Goal: Transaction & Acquisition: Book appointment/travel/reservation

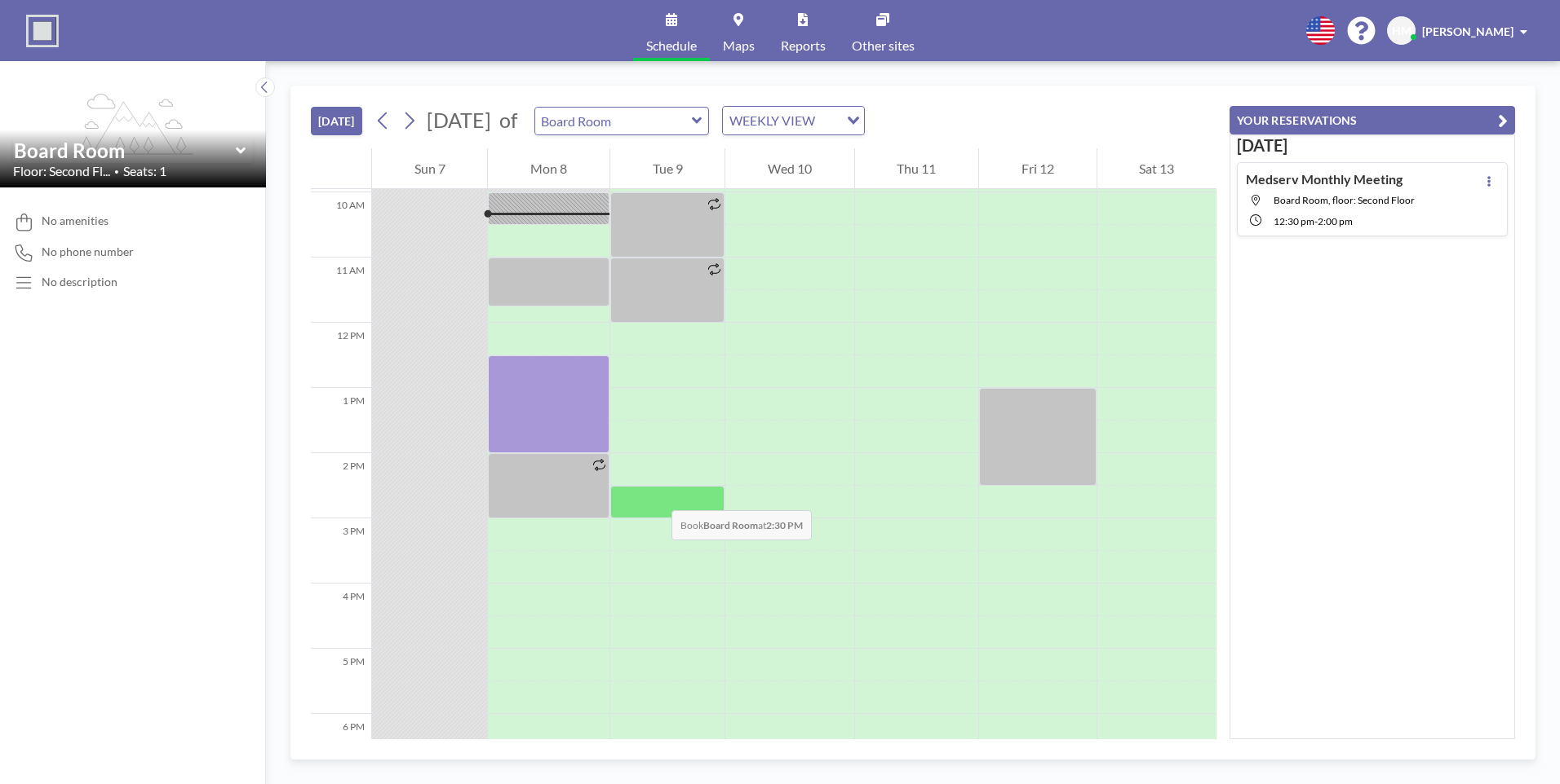
scroll to position [650, 0]
click at [668, 536] on div at bounding box center [667, 534] width 114 height 33
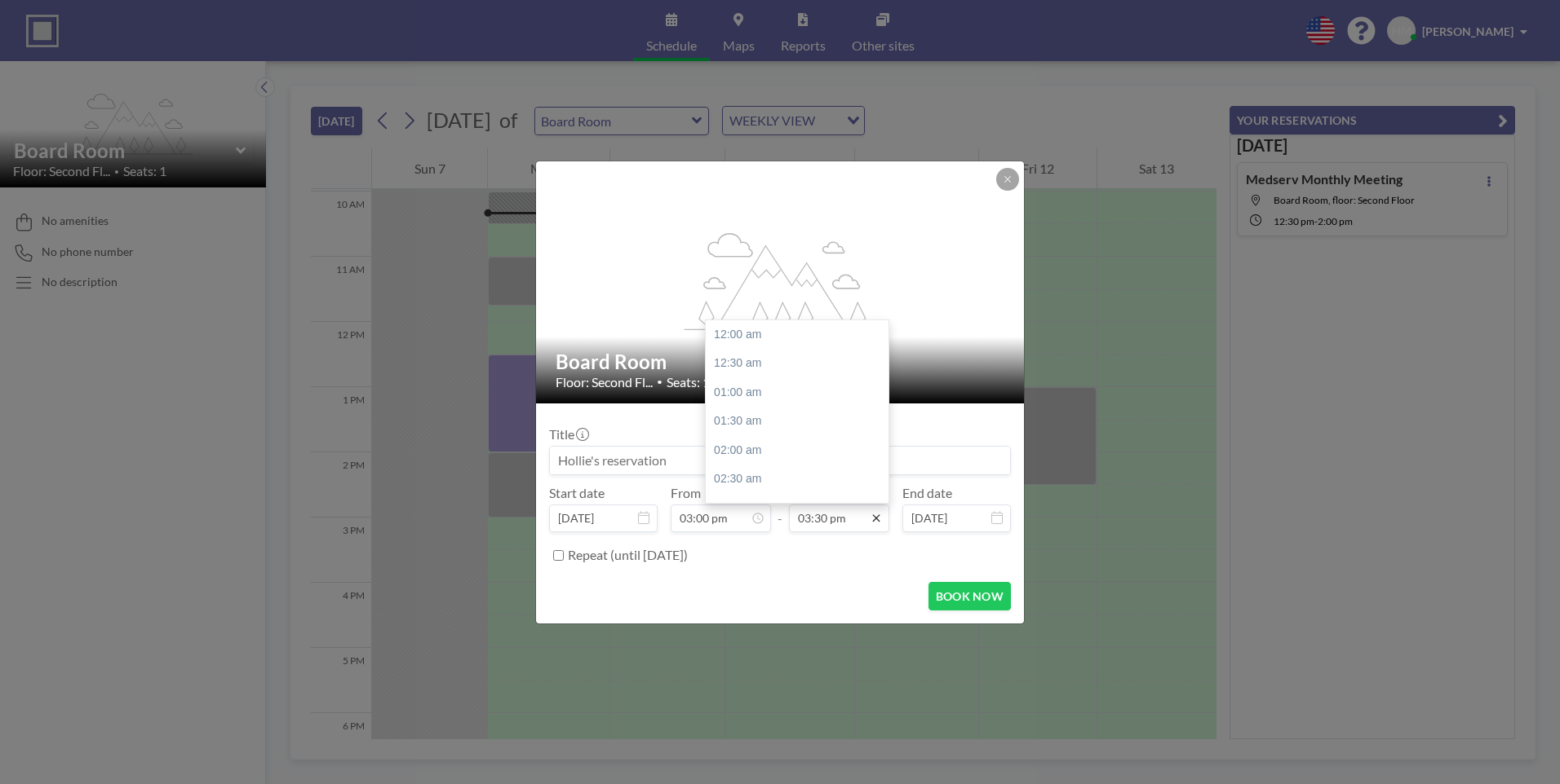
scroll to position [900, 0]
click at [736, 363] on div "04:00 pm" at bounding box center [801, 365] width 191 height 29
type input "04:00 pm"
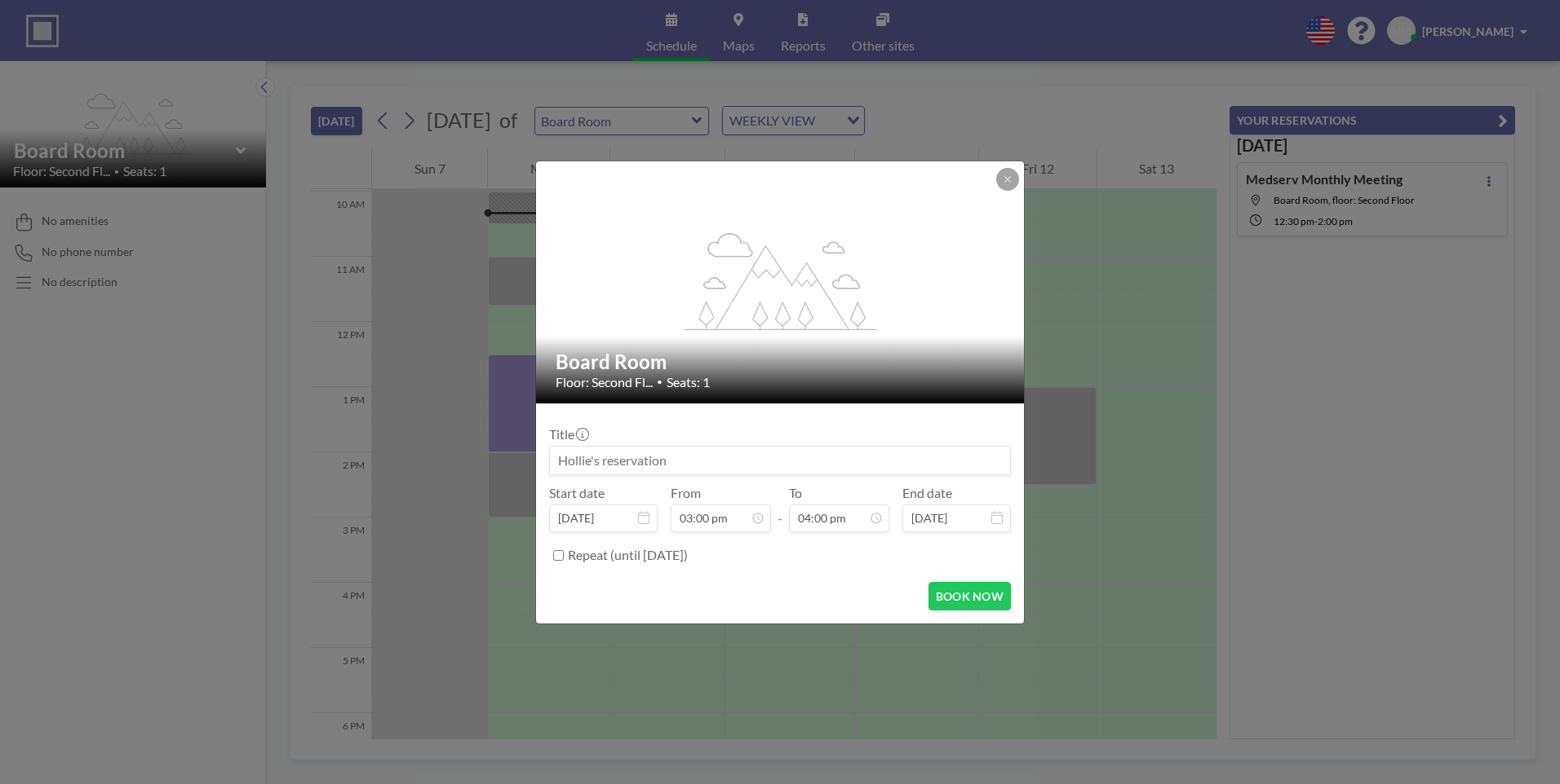
click at [645, 459] on input at bounding box center [780, 460] width 460 height 28
type input "Accounts"
click at [1002, 179] on icon at bounding box center [1007, 179] width 10 height 10
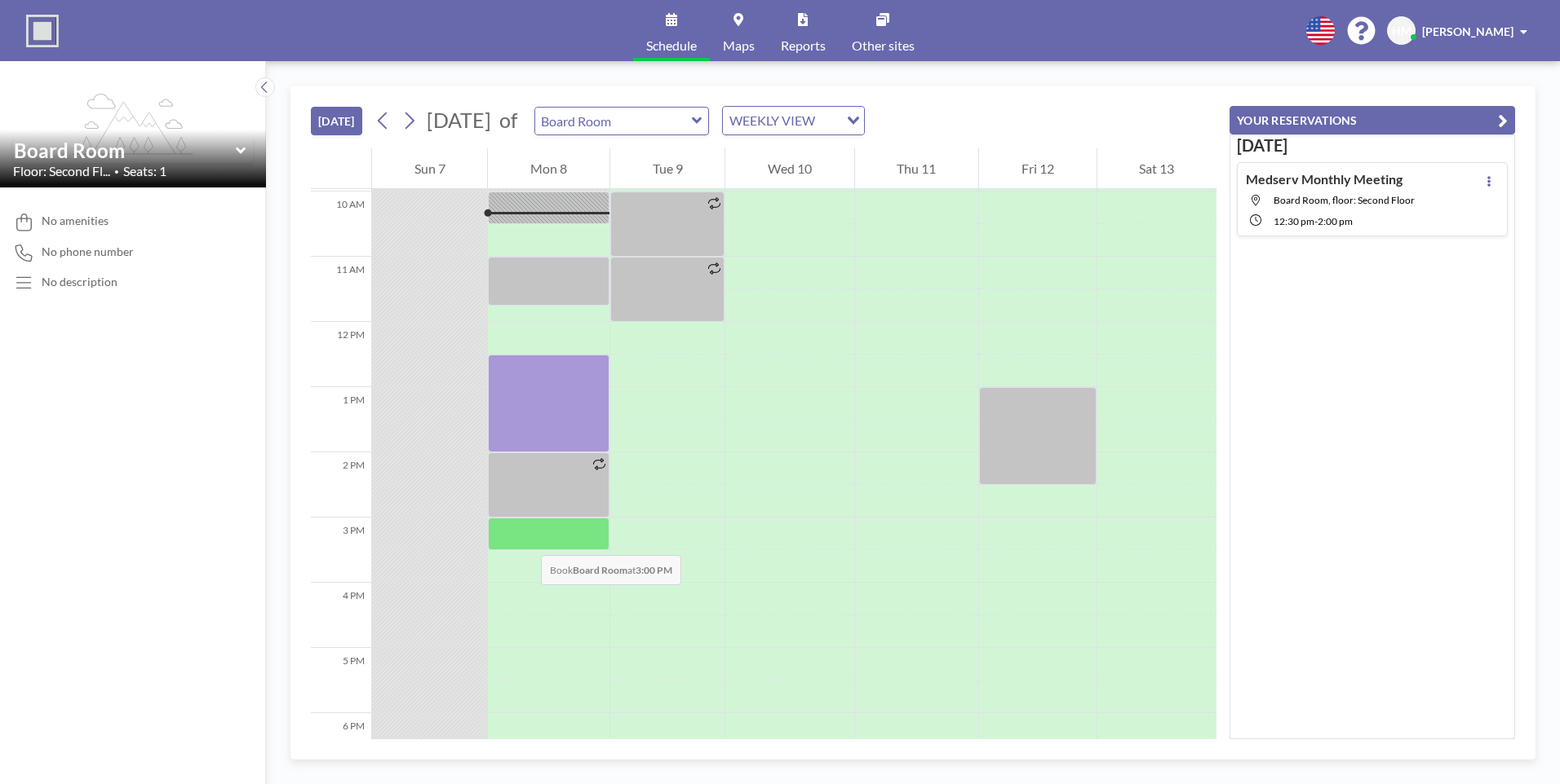
click at [525, 539] on div at bounding box center [548, 534] width 121 height 33
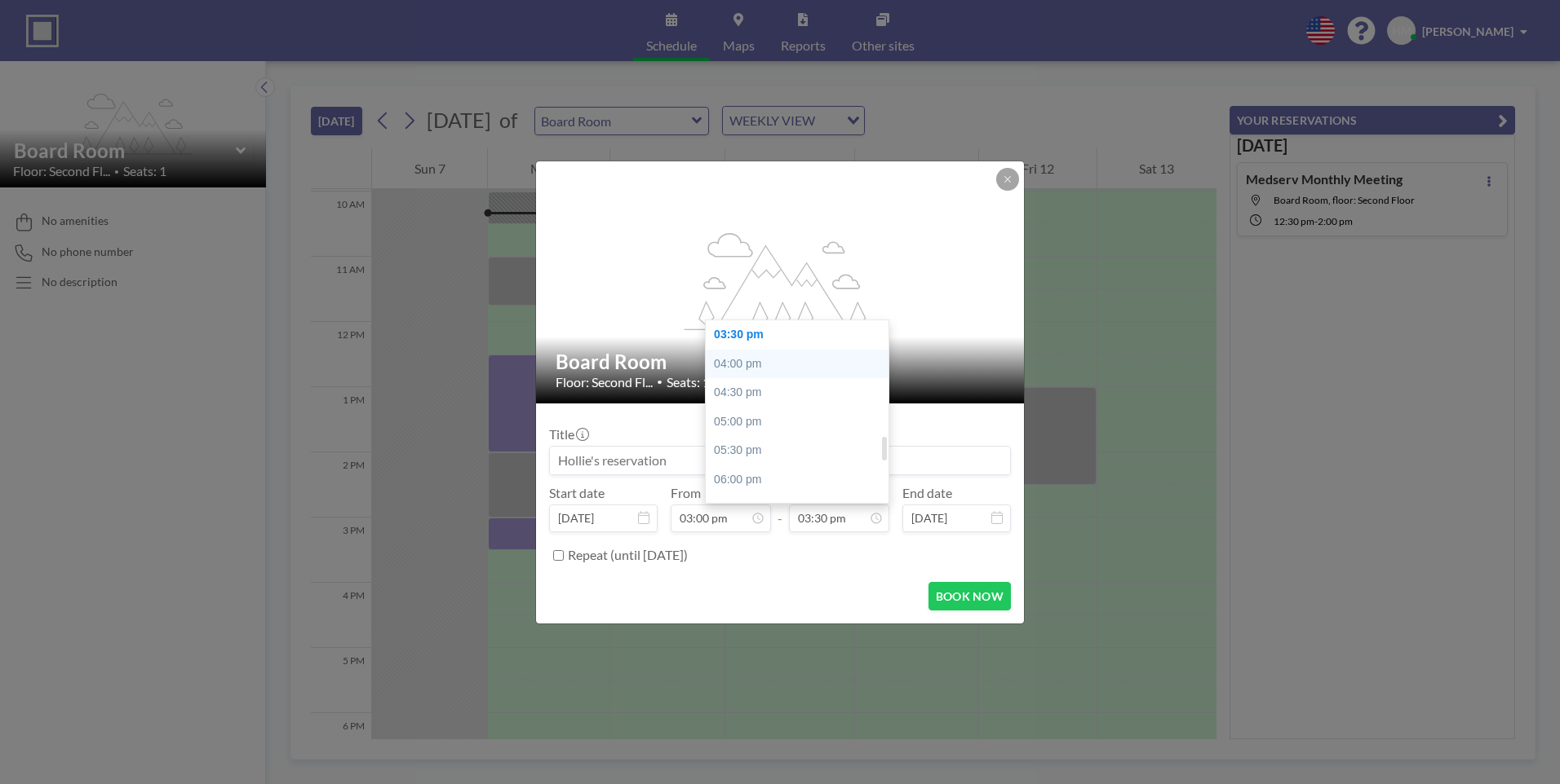
click at [734, 368] on div "04:00 pm" at bounding box center [801, 365] width 191 height 29
type input "04:00 pm"
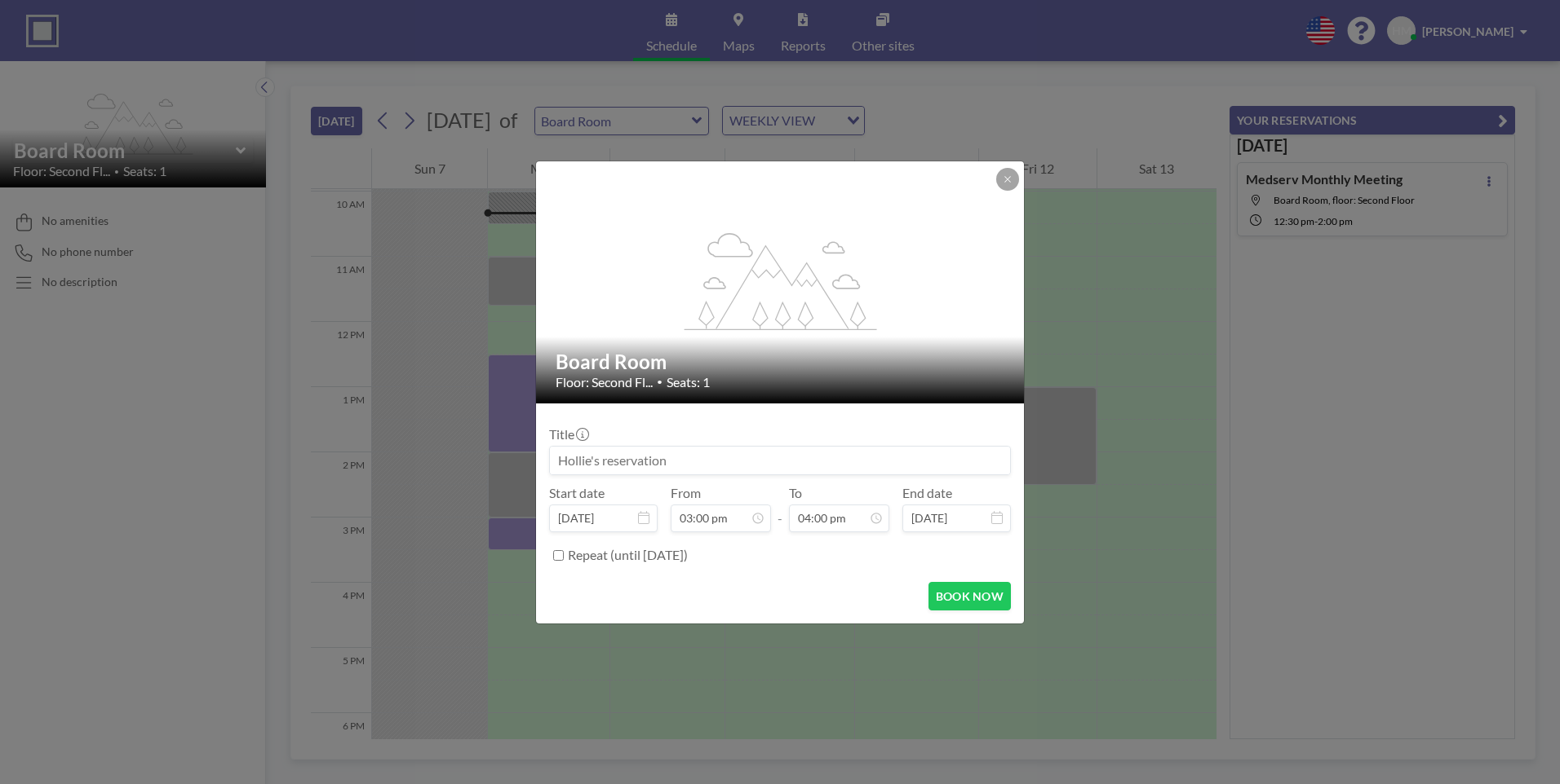
click at [697, 450] on input at bounding box center [780, 460] width 460 height 28
type input "q"
type input "A"
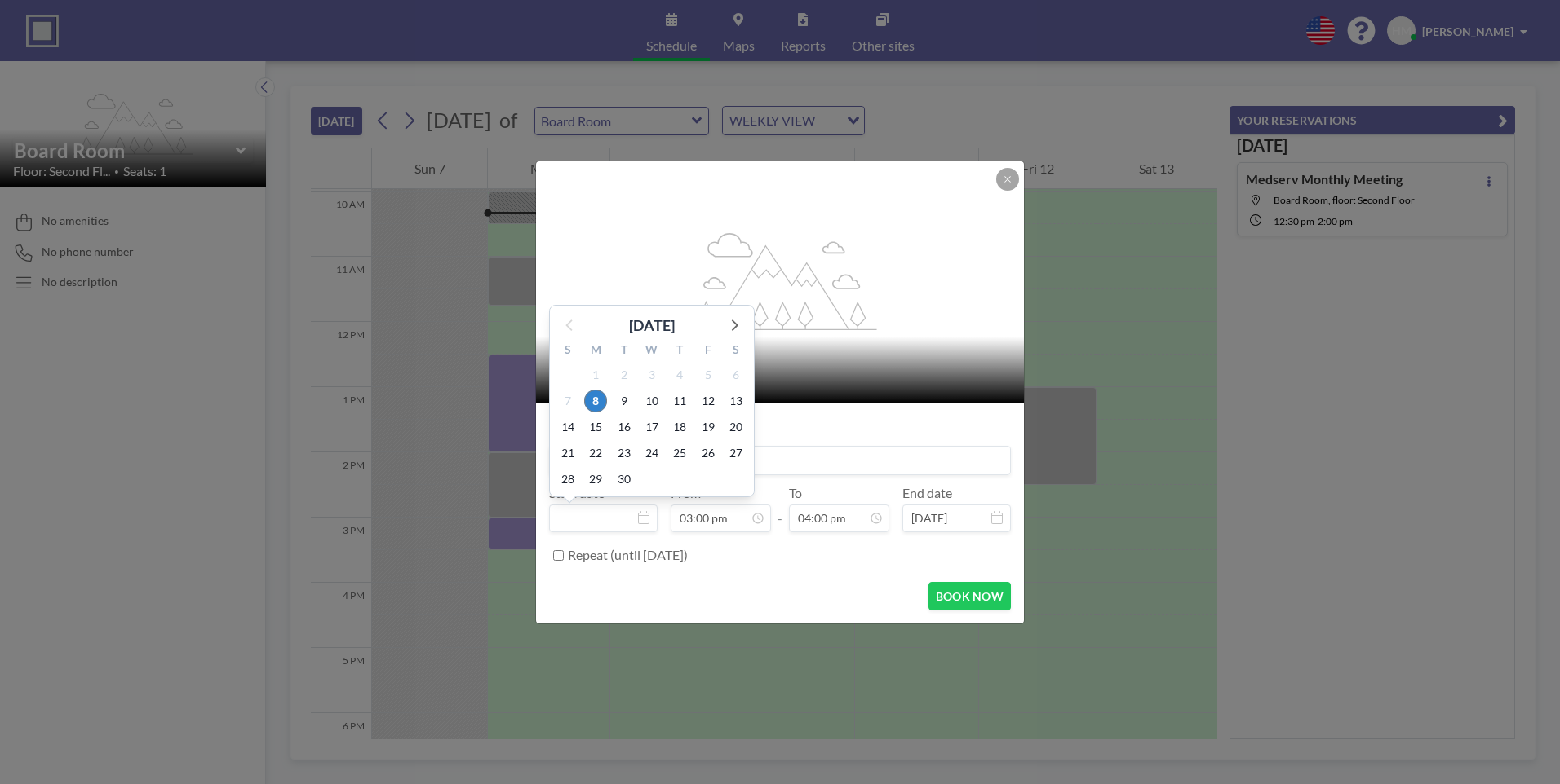
type input "[DATE]"
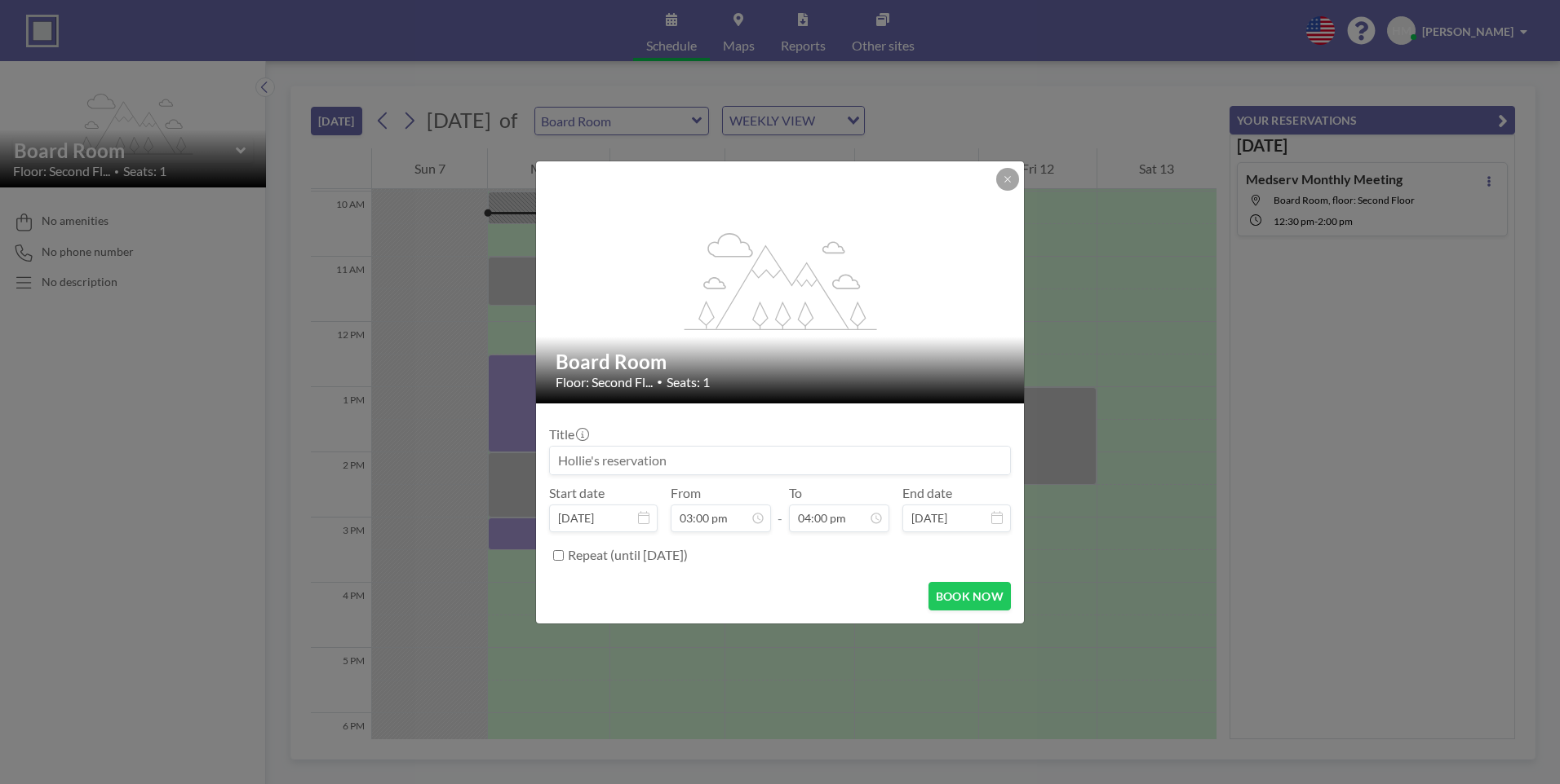
click at [640, 516] on icon at bounding box center [644, 517] width 12 height 13
click at [830, 422] on div "Title Start date [DATE] From 03:00 pm - To 04:00 pm End date [DATE] Repeat (unt…" at bounding box center [780, 492] width 461 height 153
click at [771, 446] on input at bounding box center [780, 460] width 460 height 28
click at [955, 593] on button "BOOK NOW" at bounding box center [969, 596] width 83 height 28
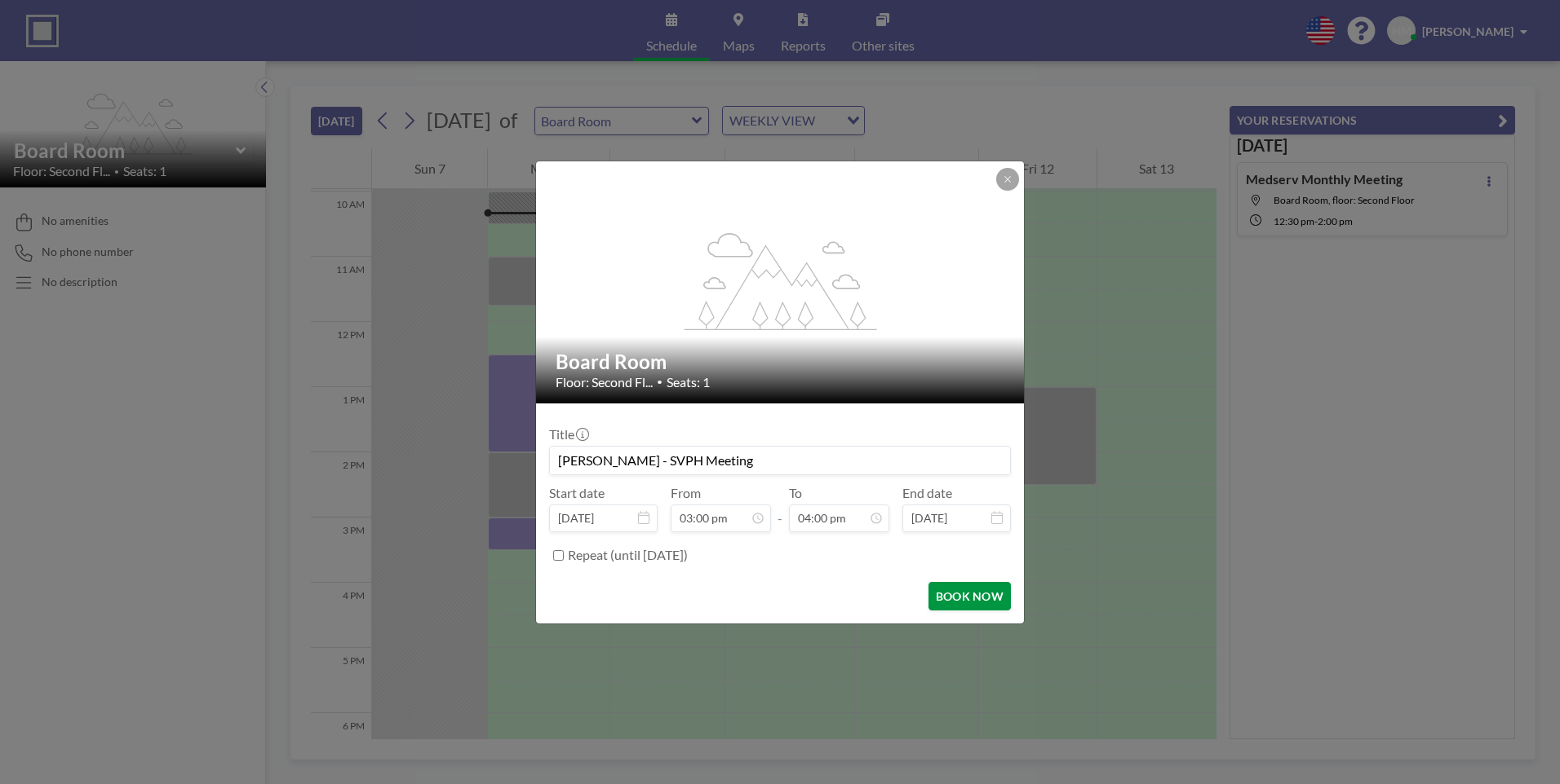
type input "[PERSON_NAME] - SVPH Meeting"
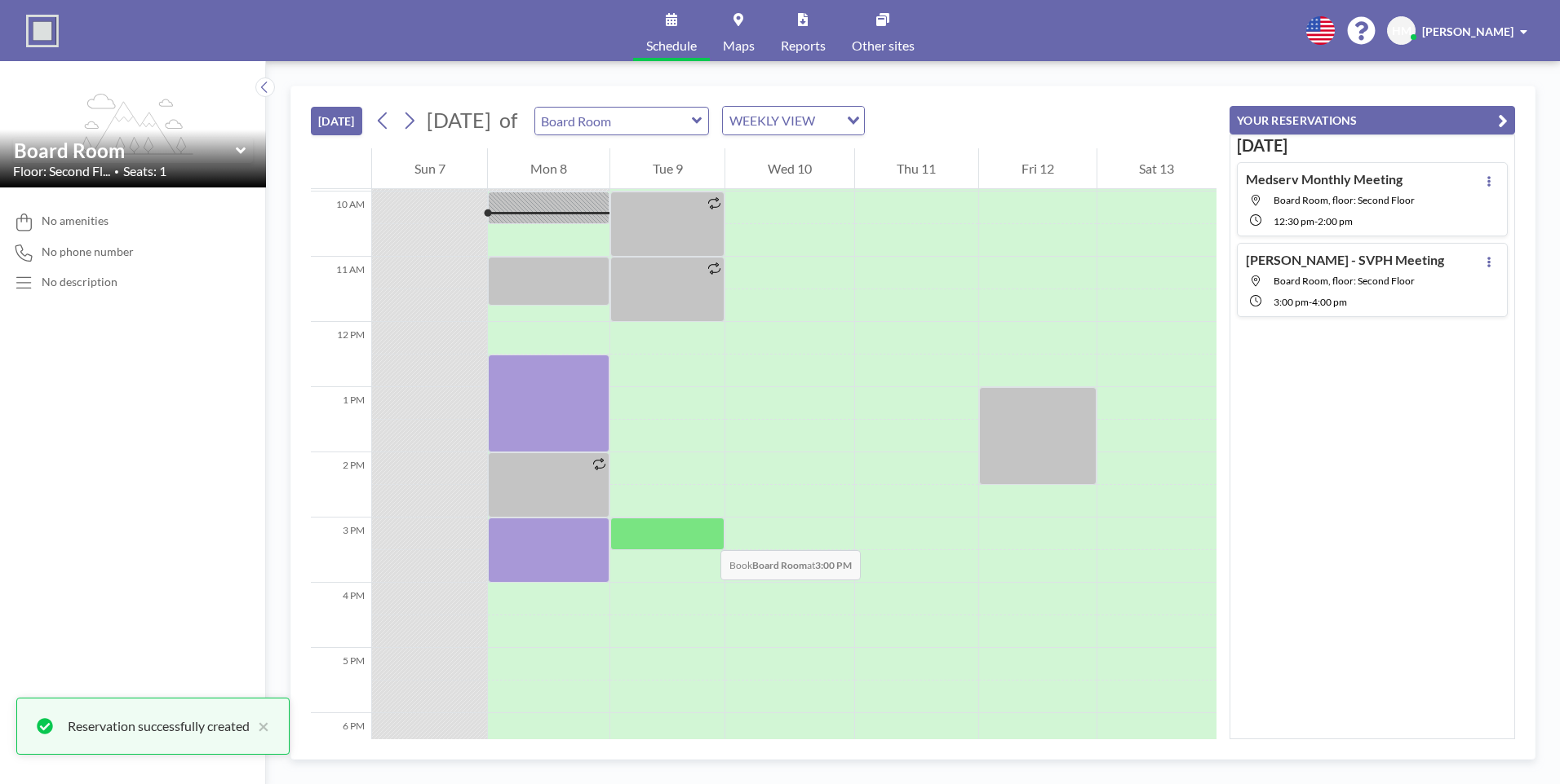
click at [704, 534] on div at bounding box center [667, 534] width 114 height 33
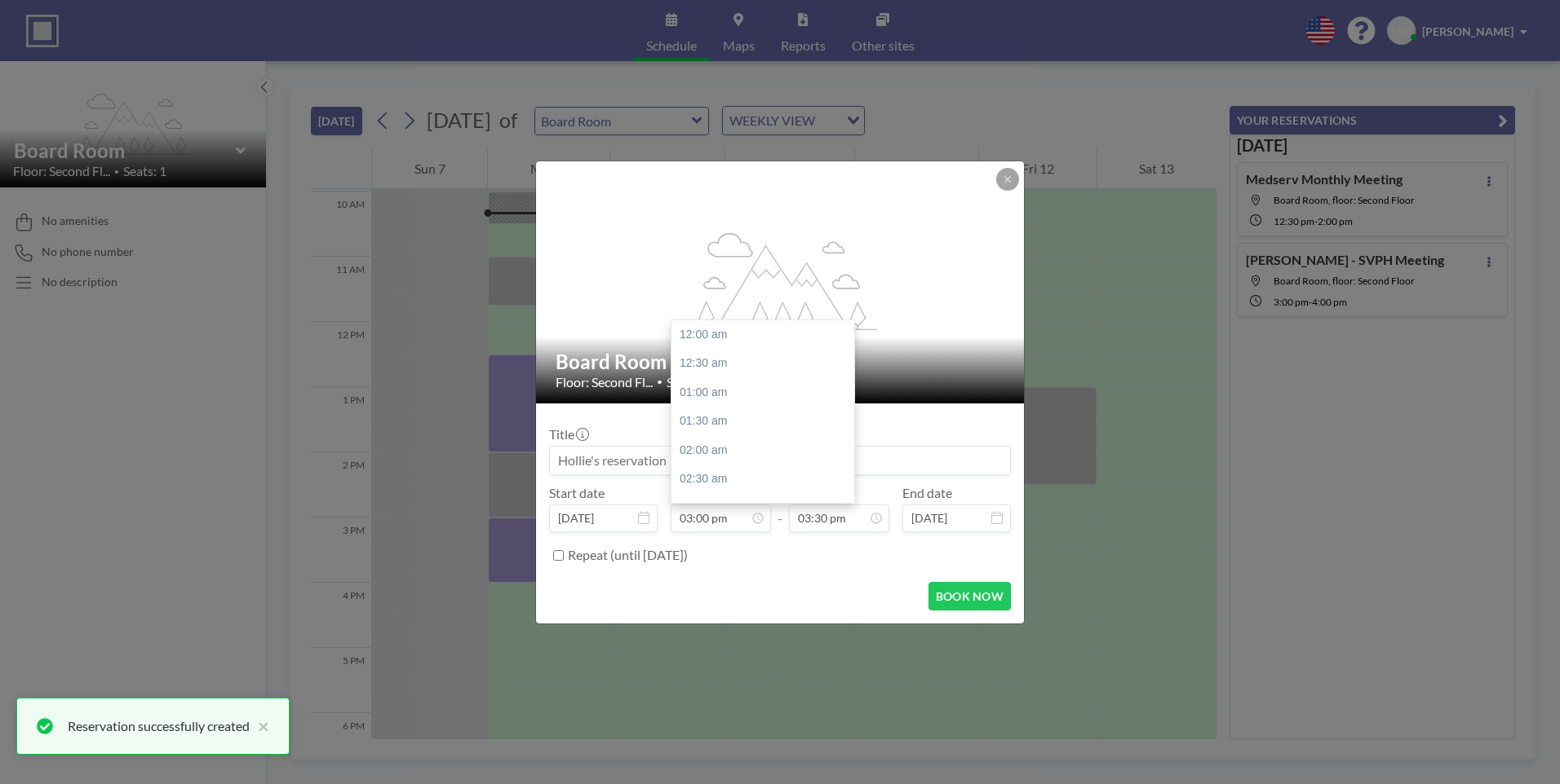
scroll to position [871, 0]
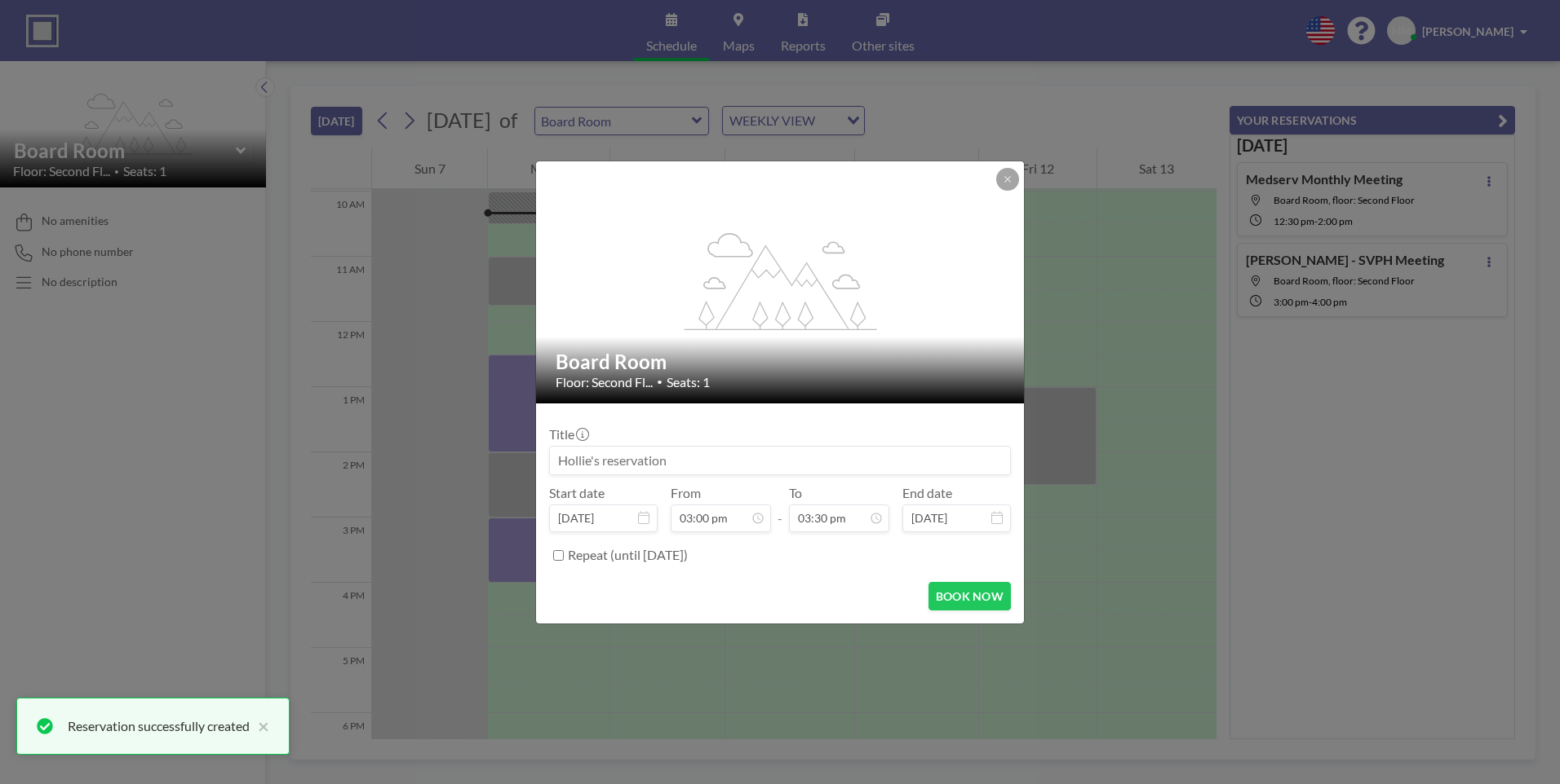
click at [646, 456] on input at bounding box center [780, 460] width 460 height 28
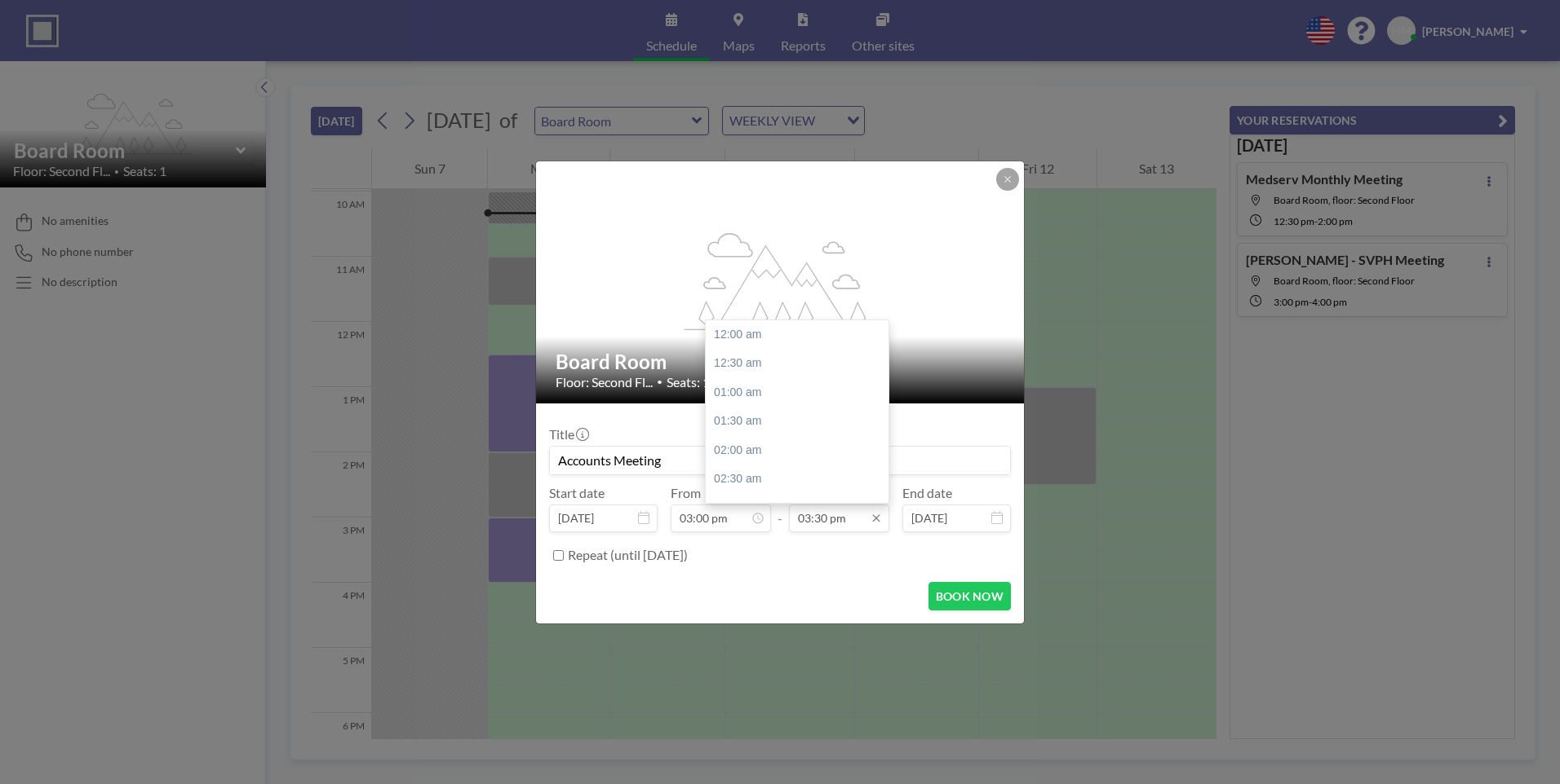
scroll to position [900, 0]
click at [746, 367] on div "04:00 pm" at bounding box center [801, 365] width 191 height 29
type input "Accounts Meeting"
type input "04:00 pm"
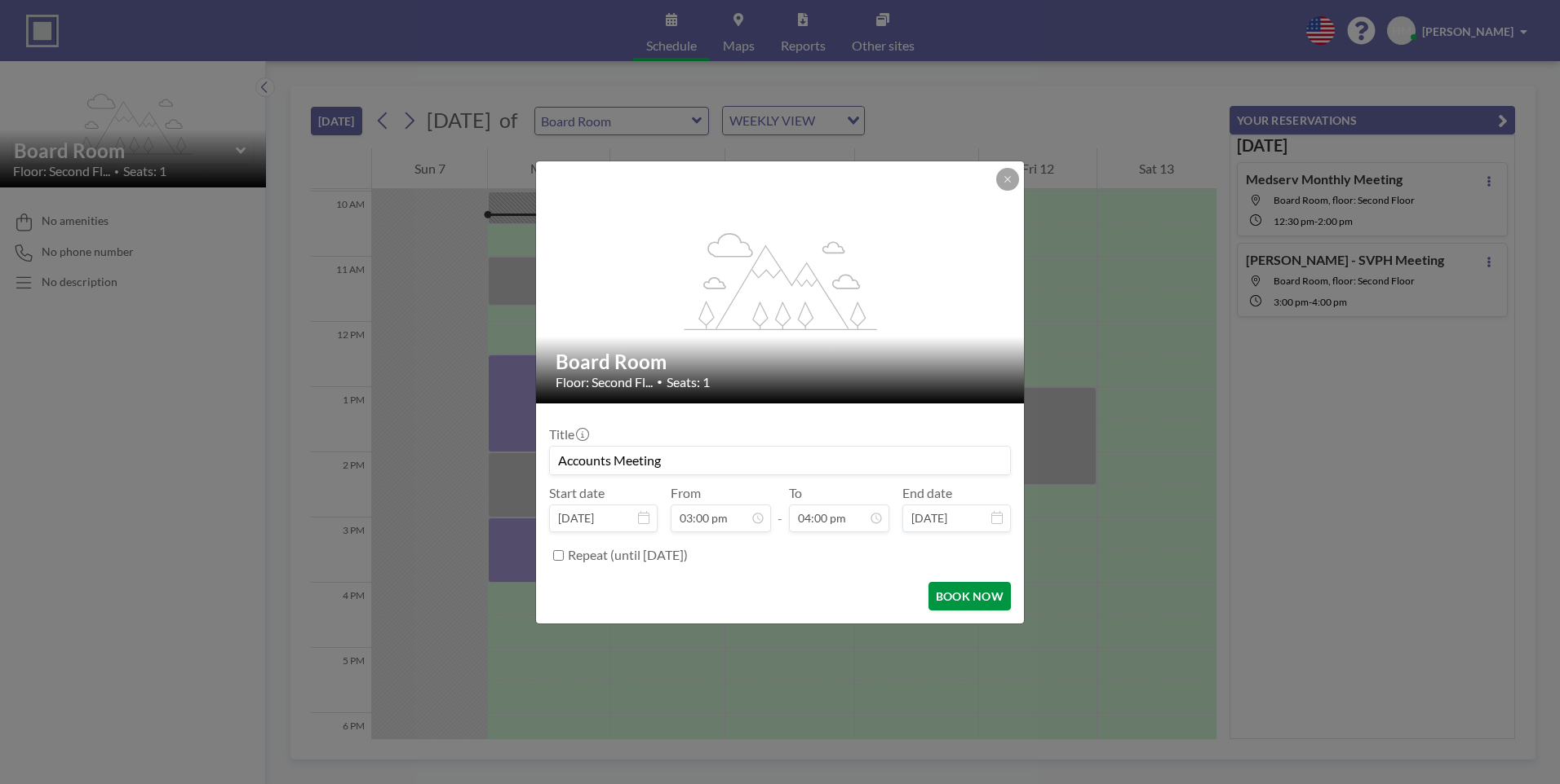
click at [970, 597] on button "BOOK NOW" at bounding box center [969, 596] width 83 height 28
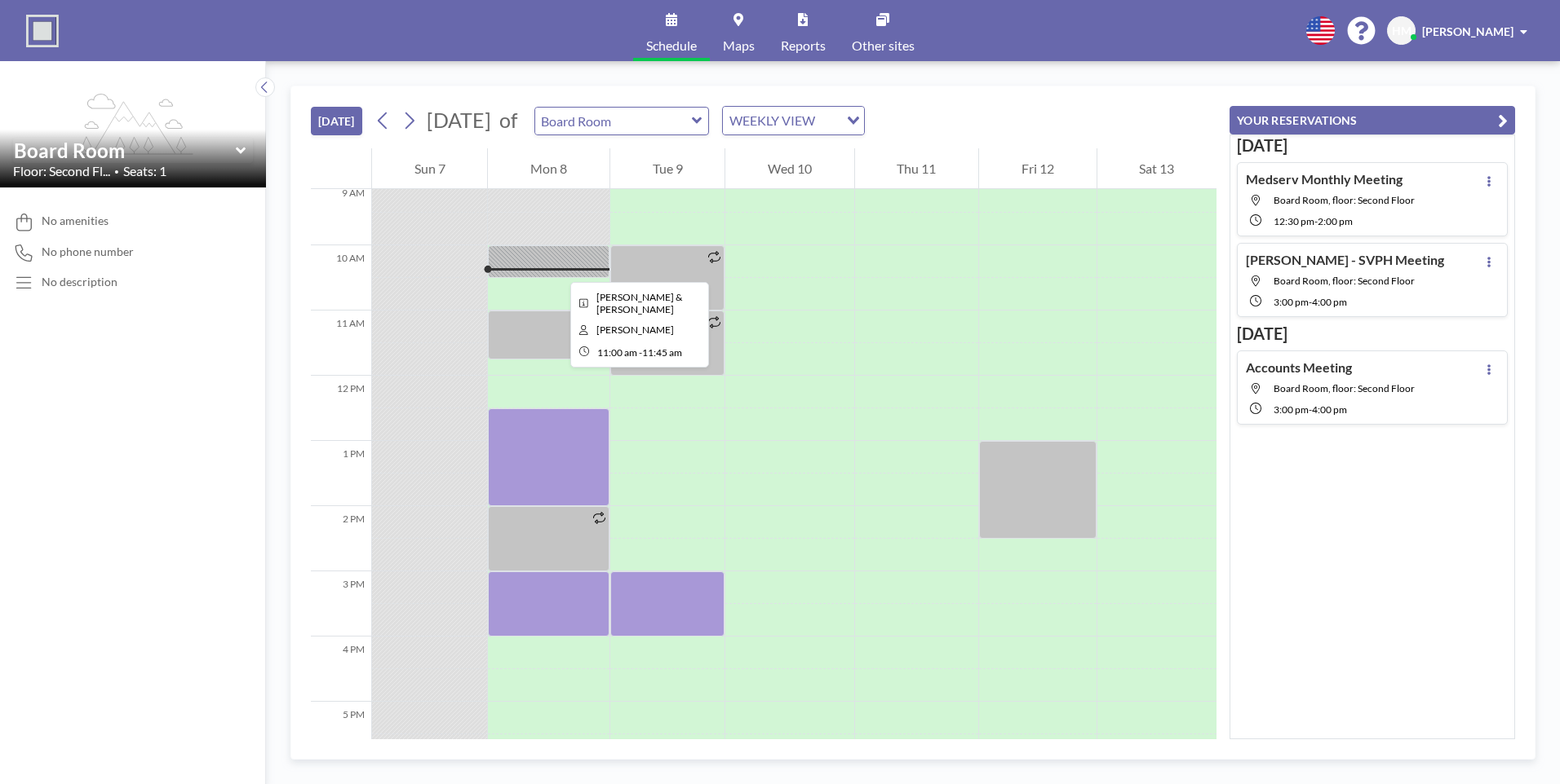
scroll to position [584, 0]
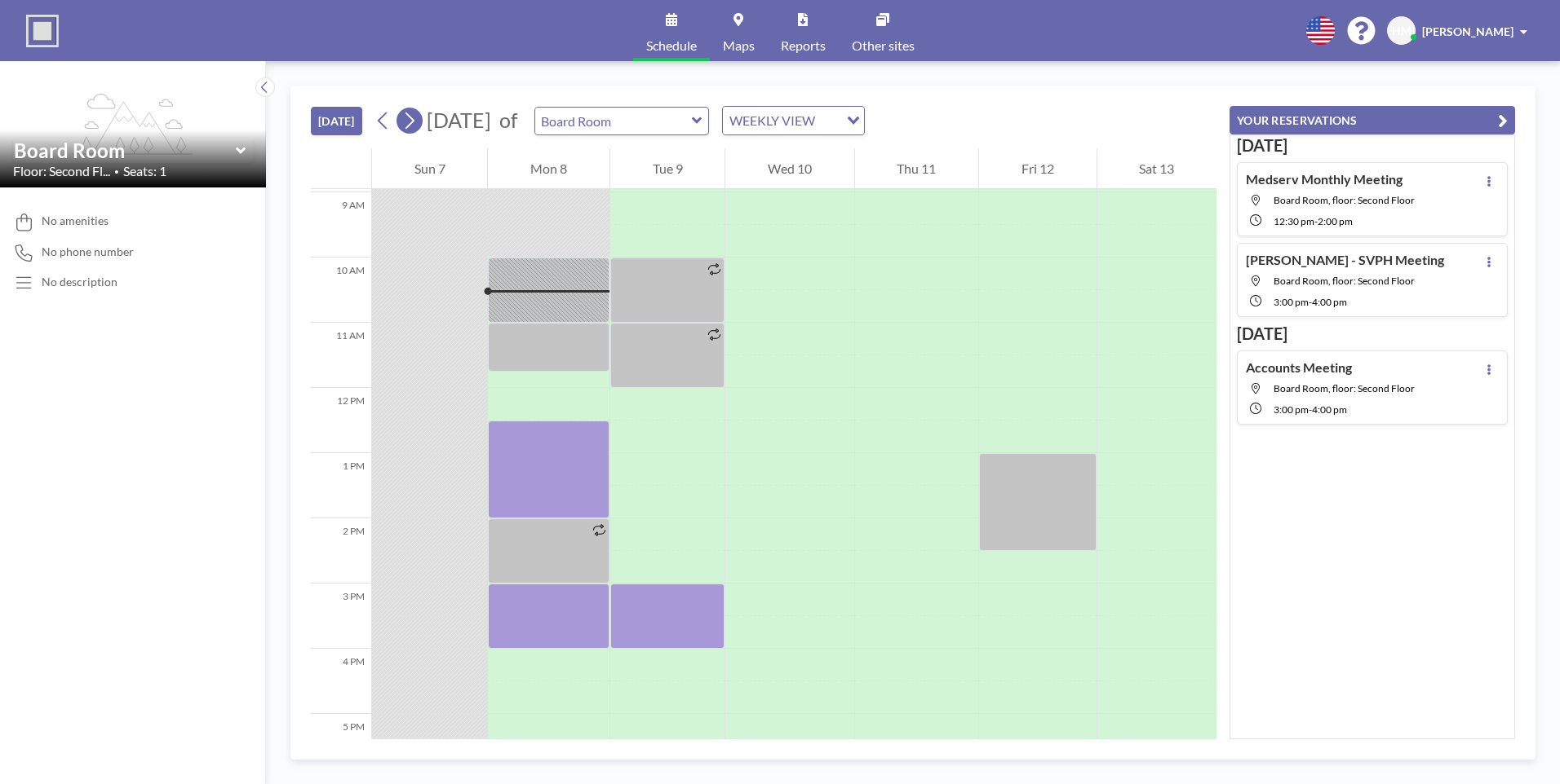
click at [422, 120] on button at bounding box center [409, 121] width 26 height 26
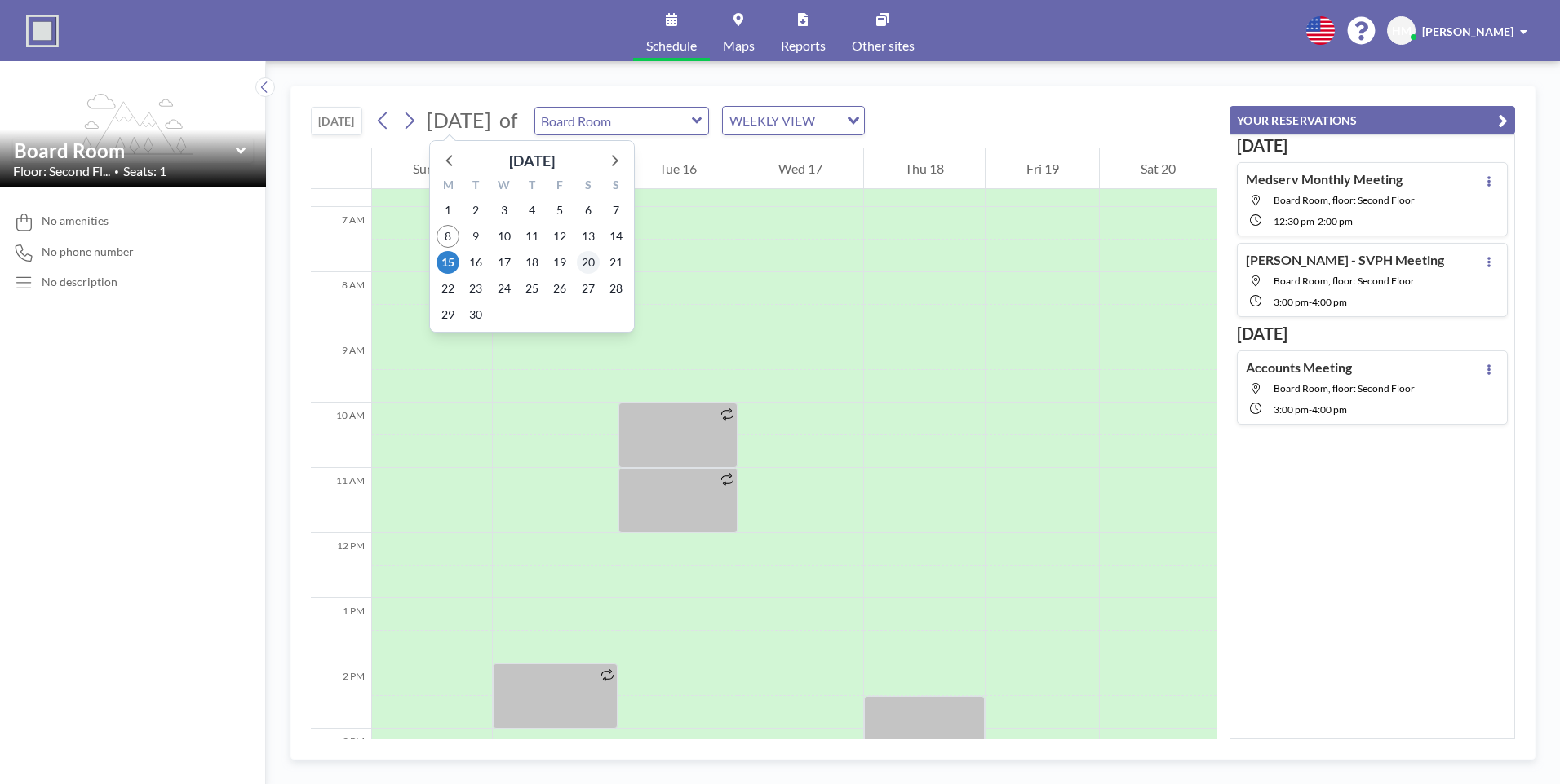
scroll to position [489, 0]
